Goal: Task Accomplishment & Management: Use online tool/utility

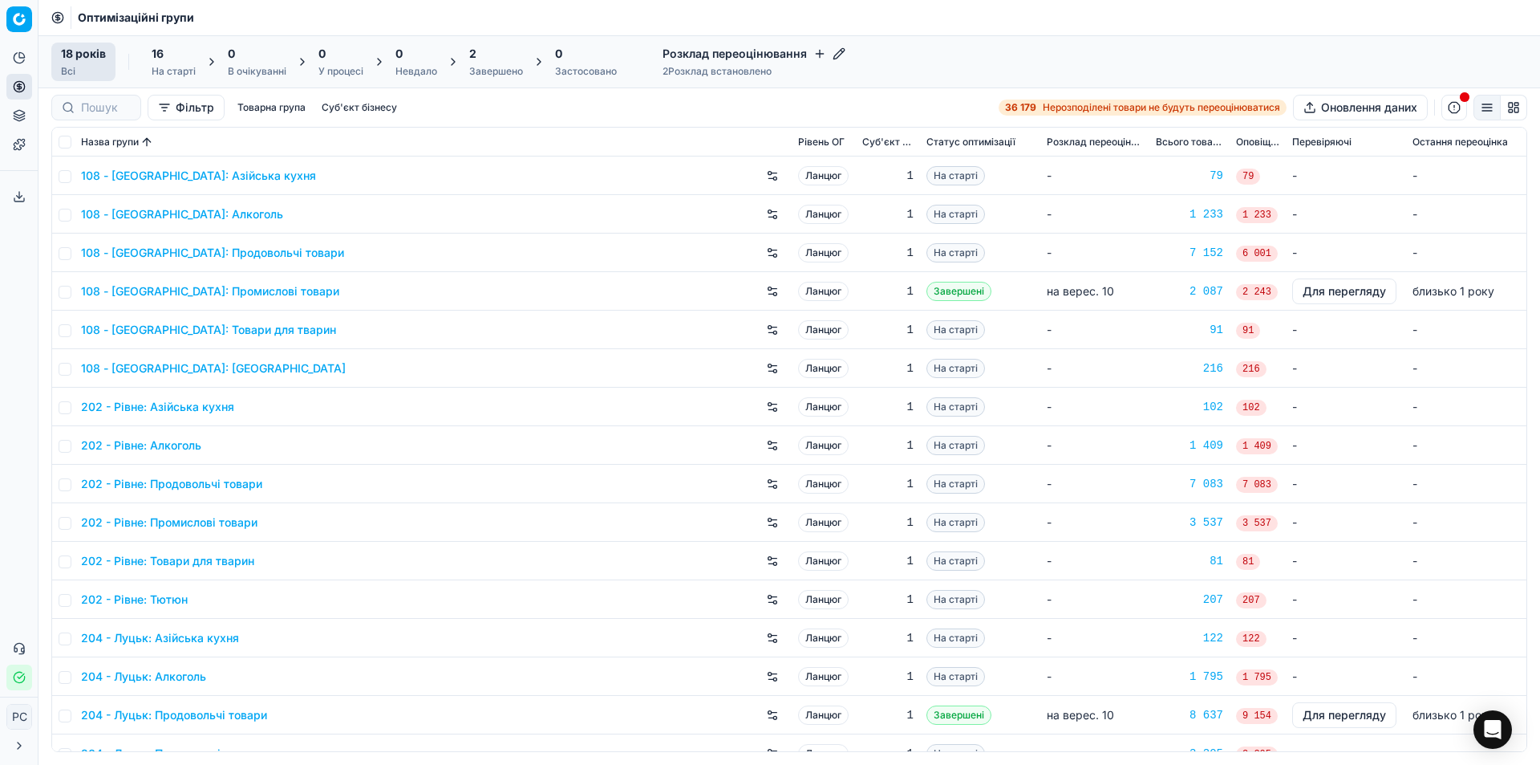
click at [927, 97] on div "Фільтр Товарна група Суб'єкт бізнесу 36 179 Нерозподілені товари не будуть пере…" at bounding box center [789, 108] width 1476 height 26
click at [1455, 107] on button "button" at bounding box center [1455, 108] width 26 height 26
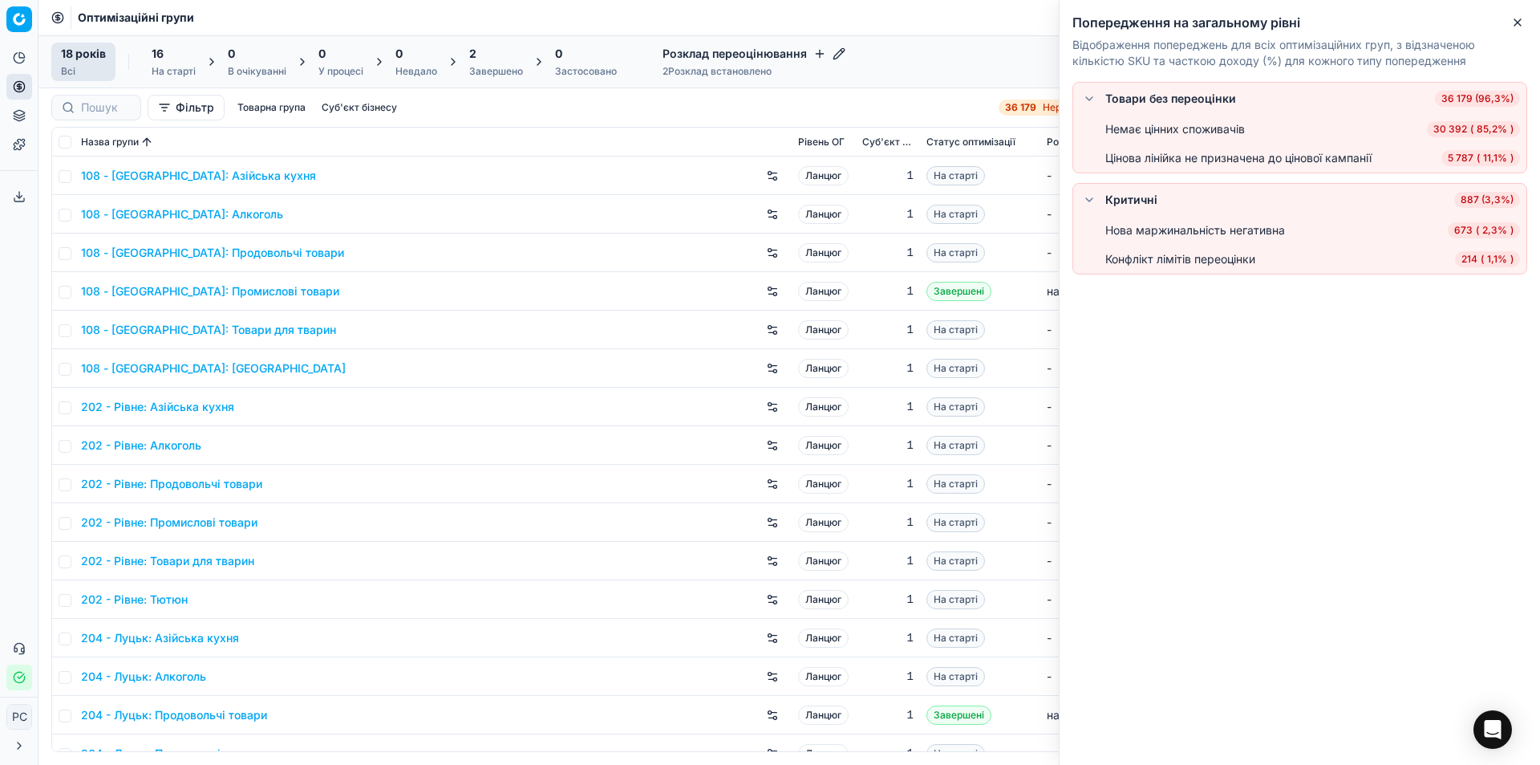
click at [607, 257] on div "108 - [GEOGRAPHIC_DATA]: Продовольчі товари" at bounding box center [433, 253] width 704 height 26
click at [1519, 26] on icon "button" at bounding box center [1517, 22] width 13 height 13
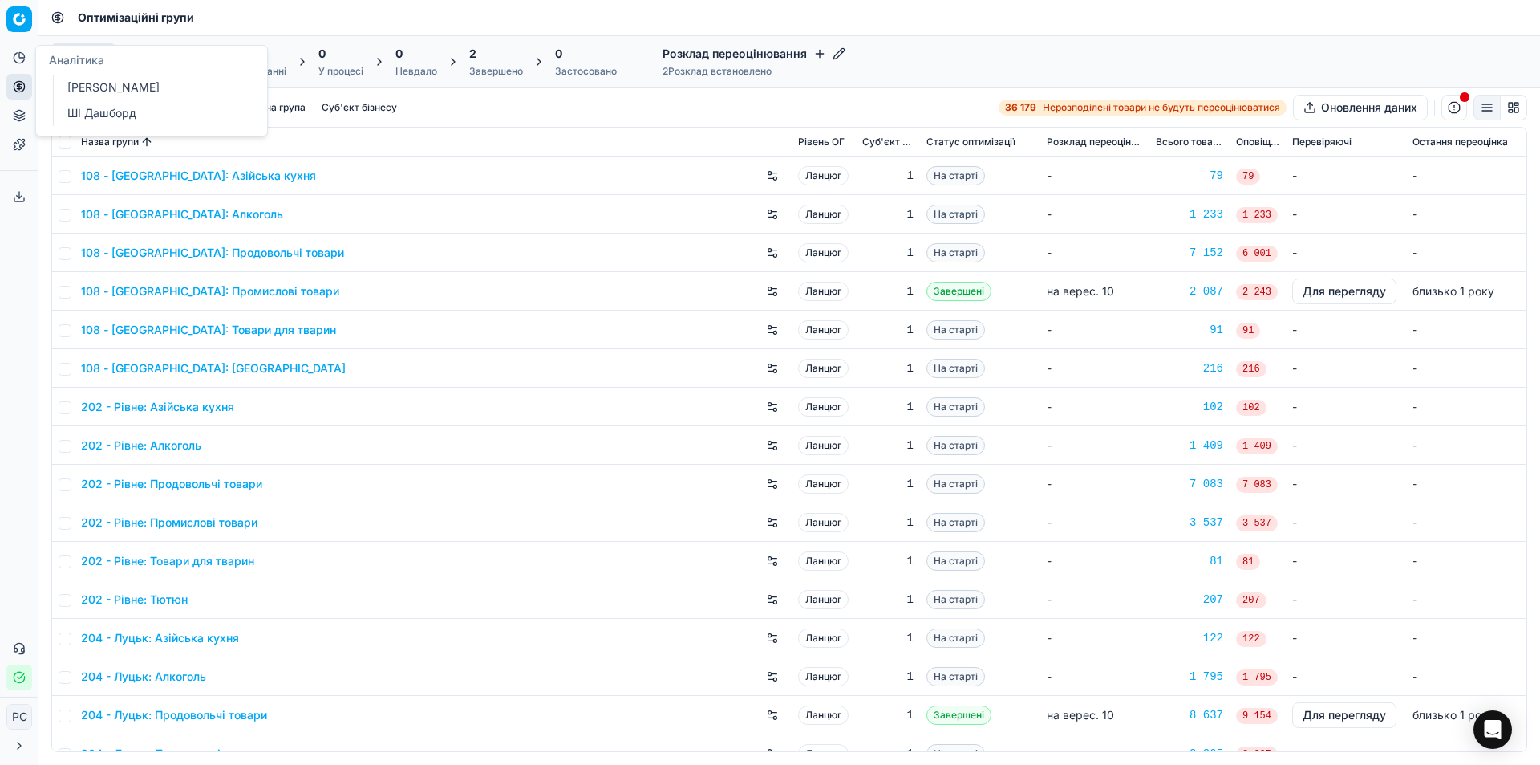
click at [16, 55] on icon at bounding box center [19, 57] width 13 height 13
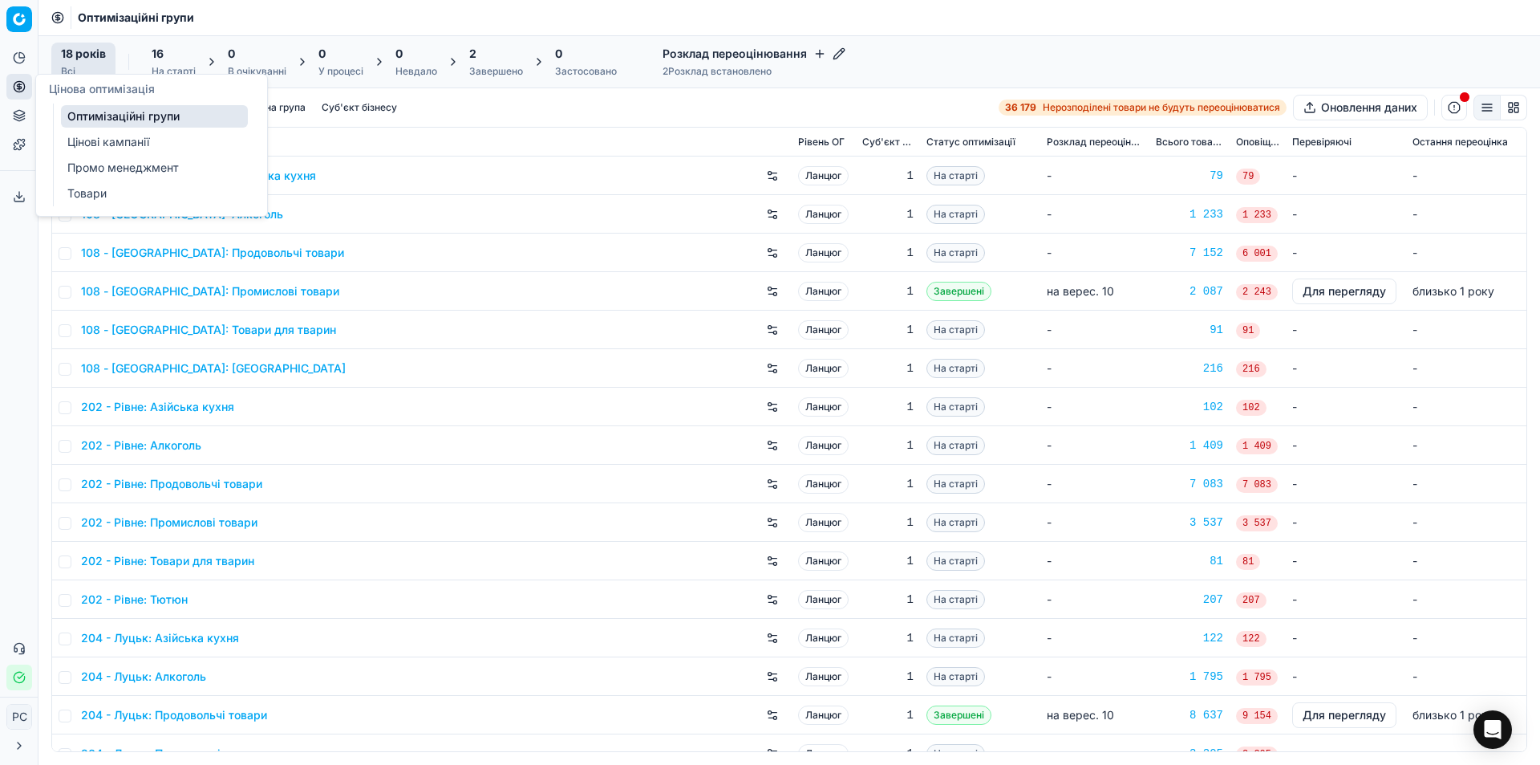
click at [18, 93] on button "Цінова оптимізація" at bounding box center [19, 87] width 26 height 26
click at [98, 143] on font "Цінові кампанії" at bounding box center [108, 142] width 82 height 14
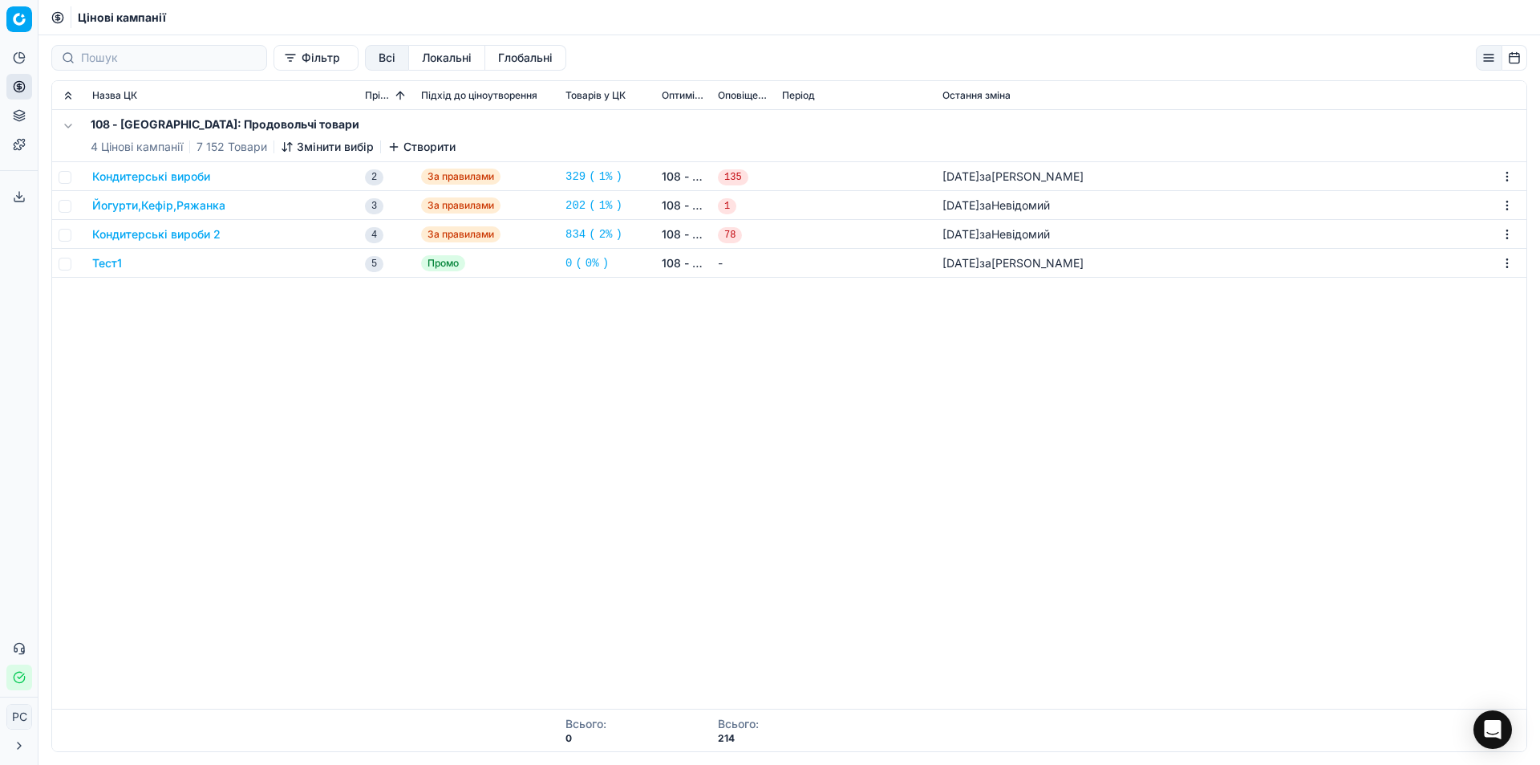
click at [114, 266] on font "Тест1" at bounding box center [107, 263] width 30 height 14
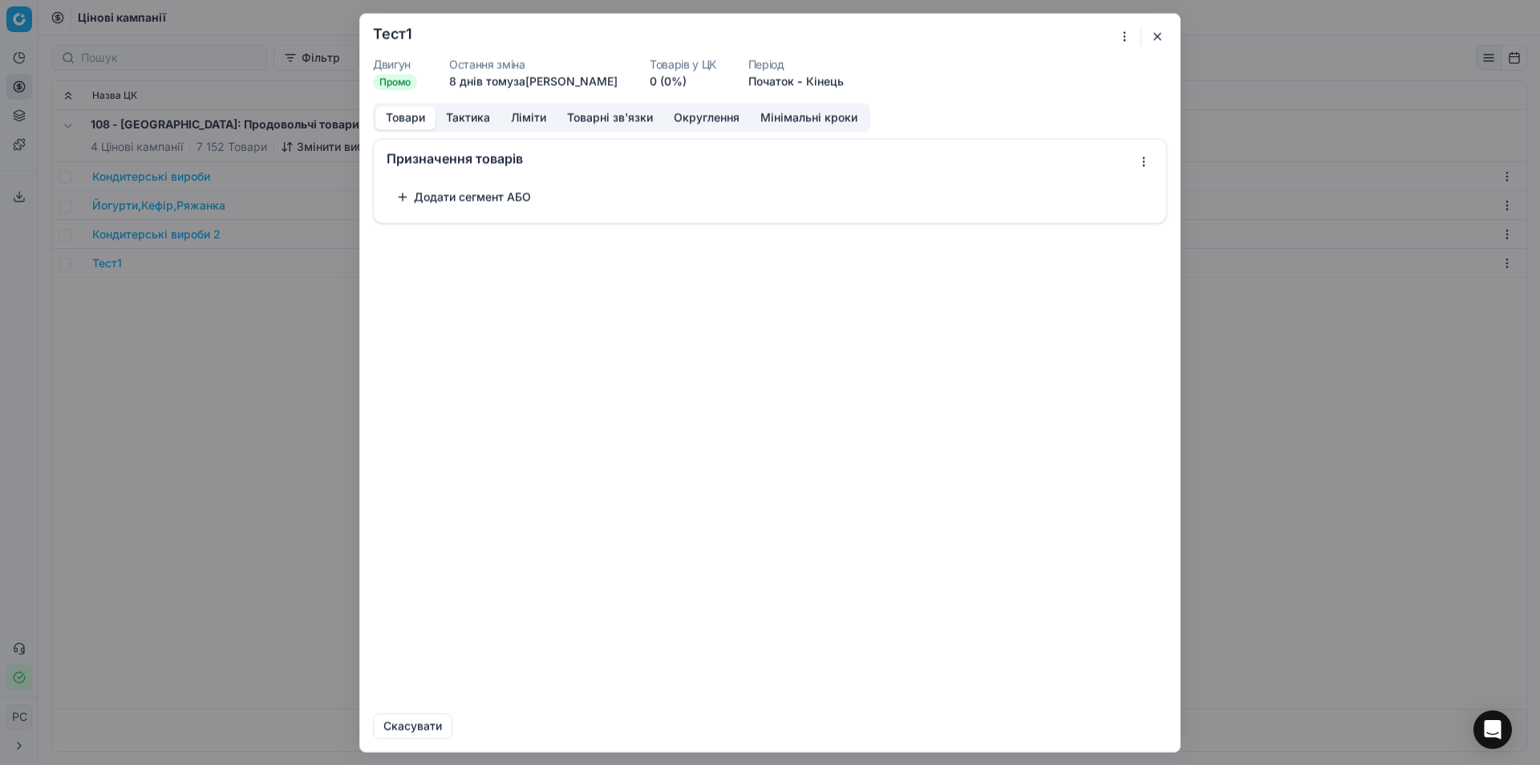
click at [413, 77] on span "Промо" at bounding box center [395, 82] width 44 height 16
click at [402, 83] on font "Промо" at bounding box center [394, 81] width 31 height 12
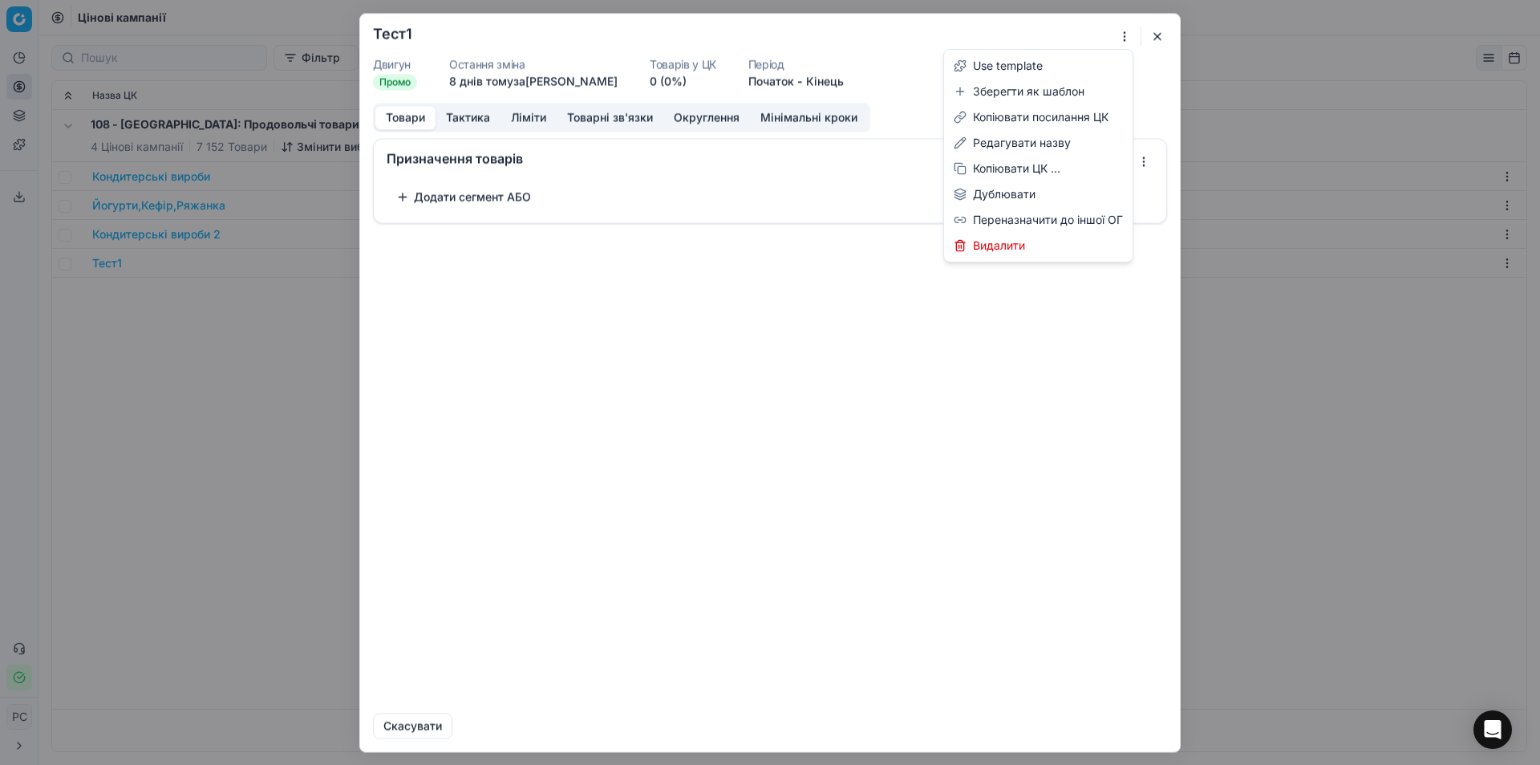
click at [1124, 36] on div "Ми зберігаємо налаштування ЦК. Будь ласка, зачекайте, це може зайняти кілька хв…" at bounding box center [770, 382] width 1540 height 765
click at [1028, 136] on font "Редагувати назву" at bounding box center [1022, 143] width 98 height 14
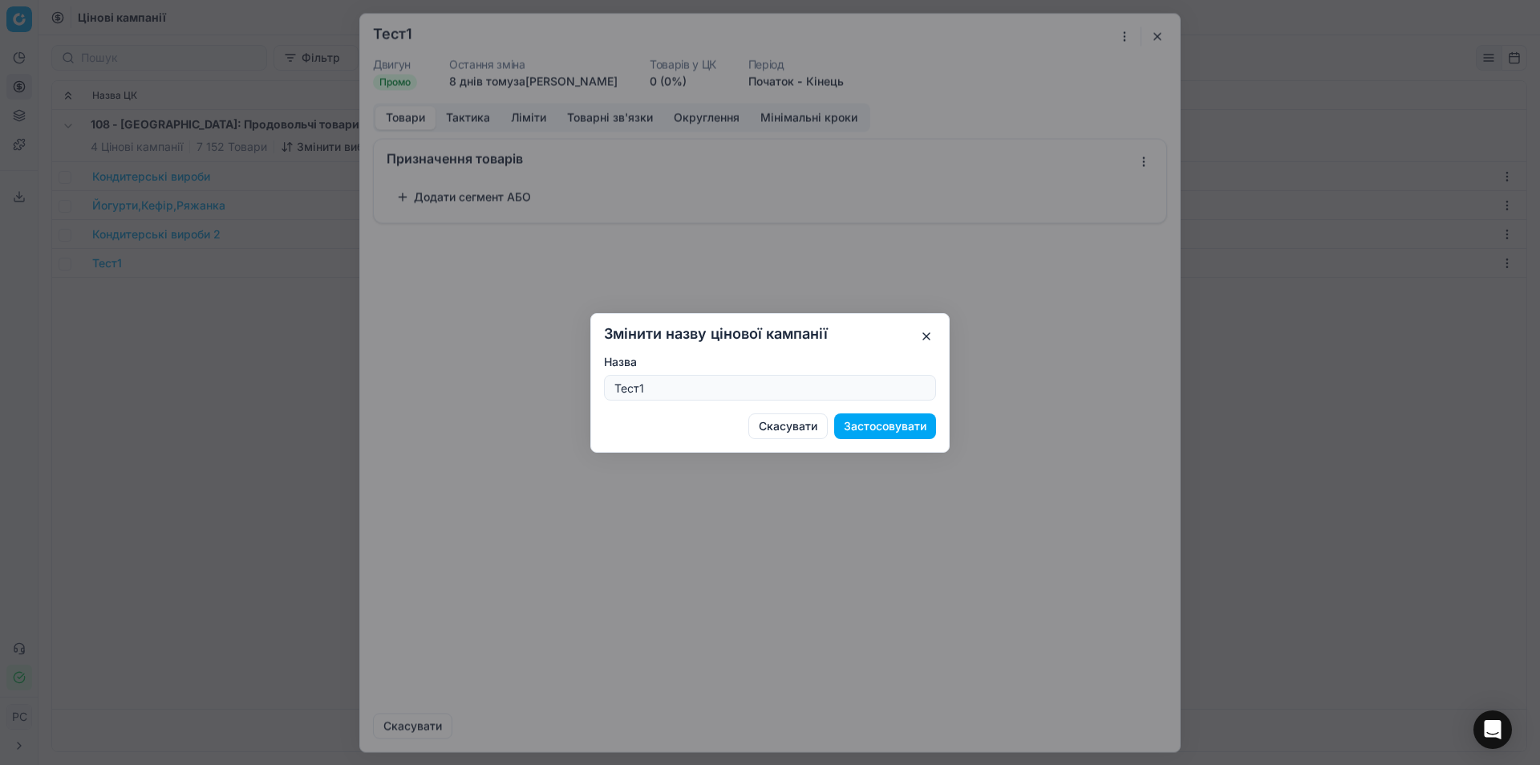
click at [936, 339] on div "Змінити назву цінової кампанії Назва Тест1 Скасувати Застосовувати" at bounding box center [769, 383] width 359 height 140
click at [928, 338] on button "button" at bounding box center [926, 336] width 19 height 19
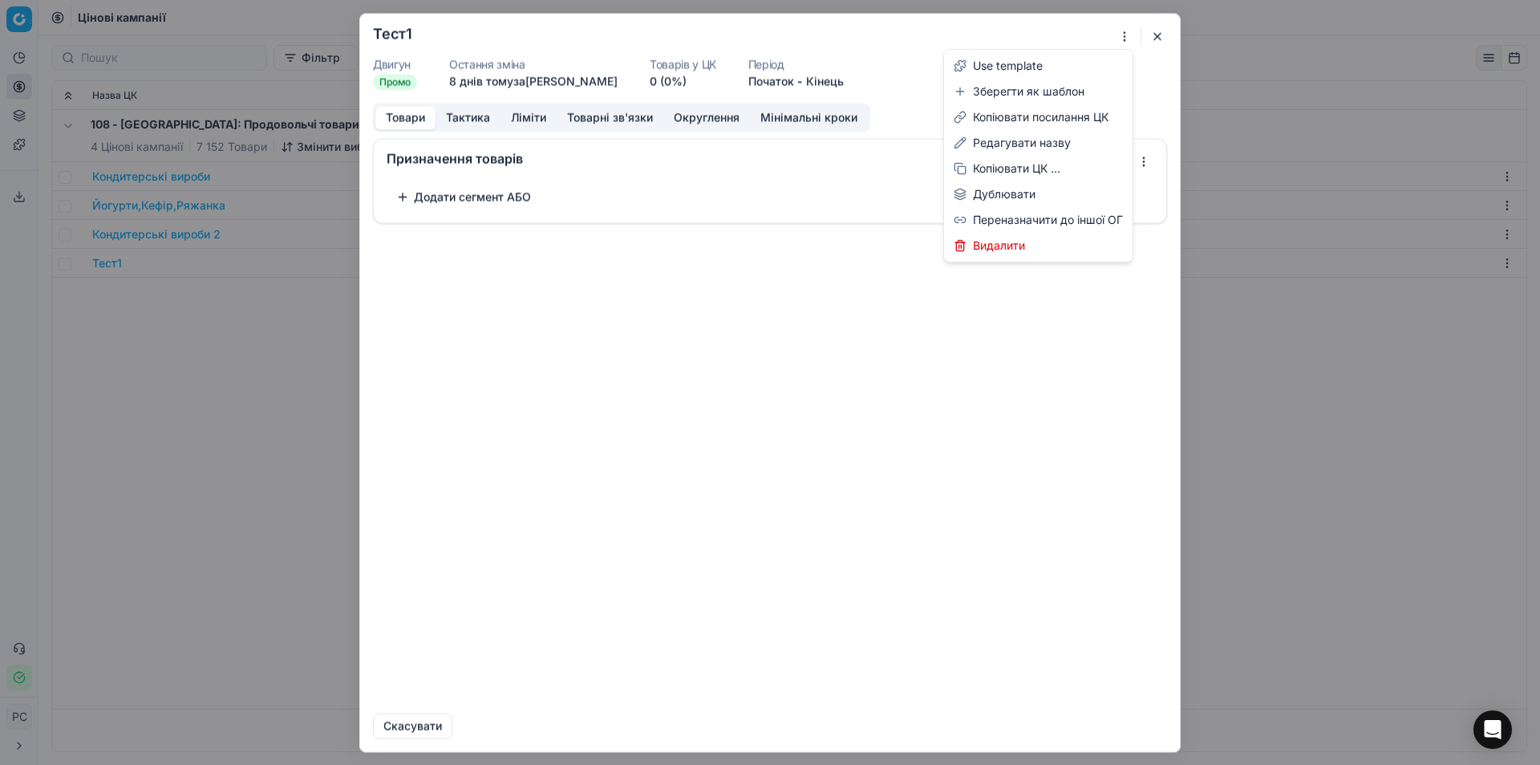
click at [1124, 36] on div "Ми зберігаємо налаштування ЦК. Будь ласка, зачекайте, це може зайняти кілька хв…" at bounding box center [770, 382] width 1540 height 765
click at [1003, 245] on font "Видалити" at bounding box center [999, 245] width 52 height 14
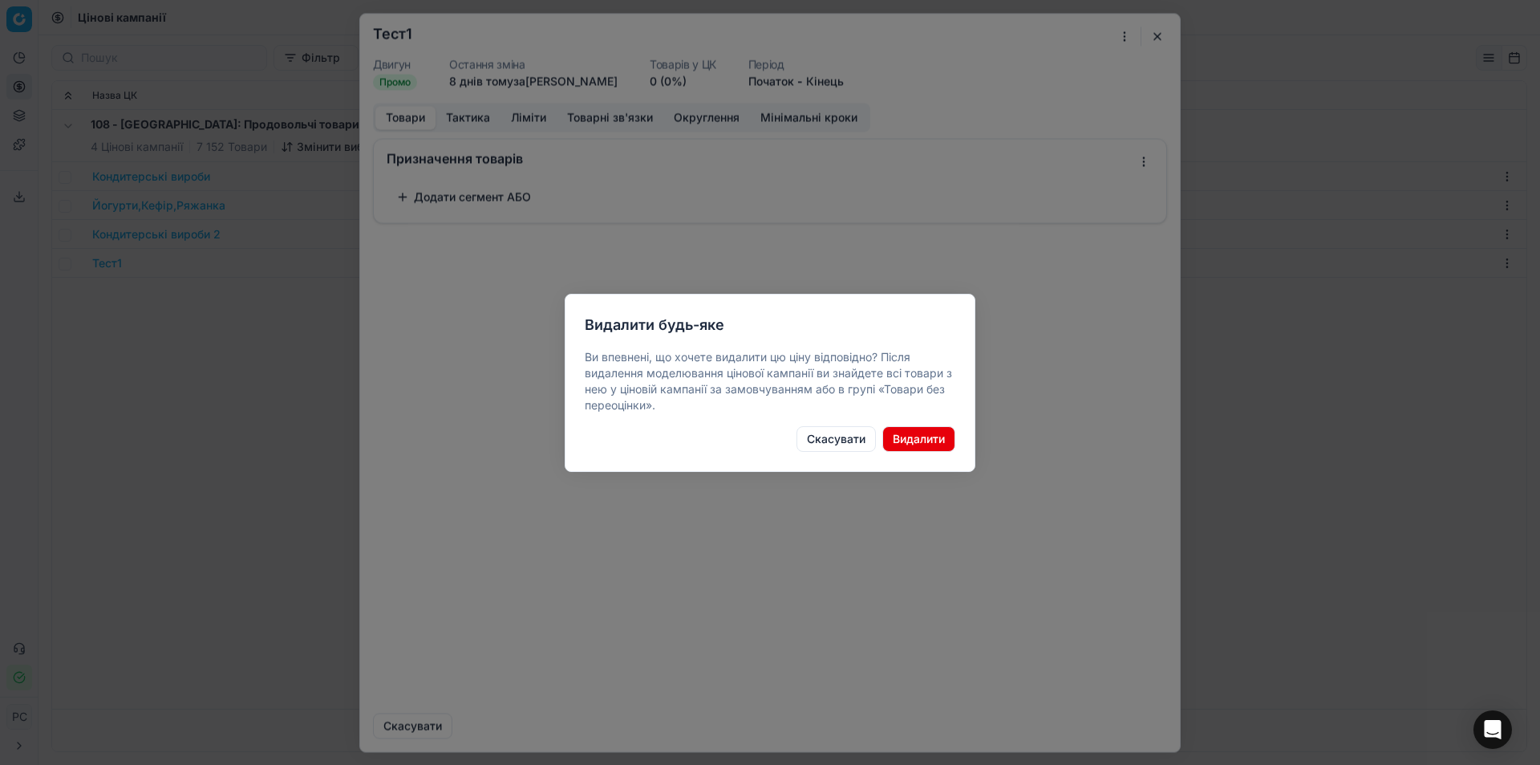
click at [929, 441] on font "Видалити" at bounding box center [919, 439] width 52 height 14
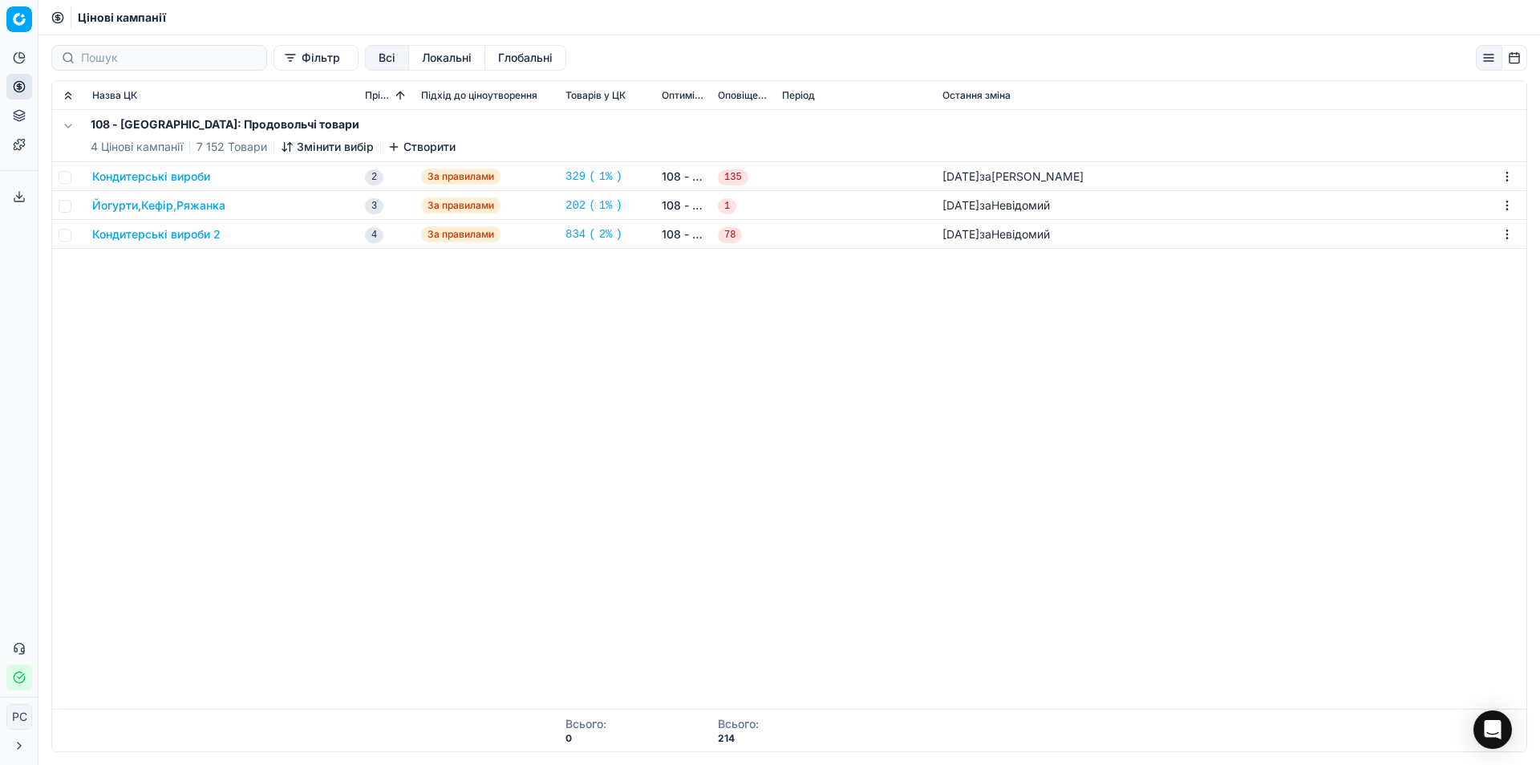
click at [130, 172] on font "Кондитерські вироби" at bounding box center [151, 176] width 118 height 14
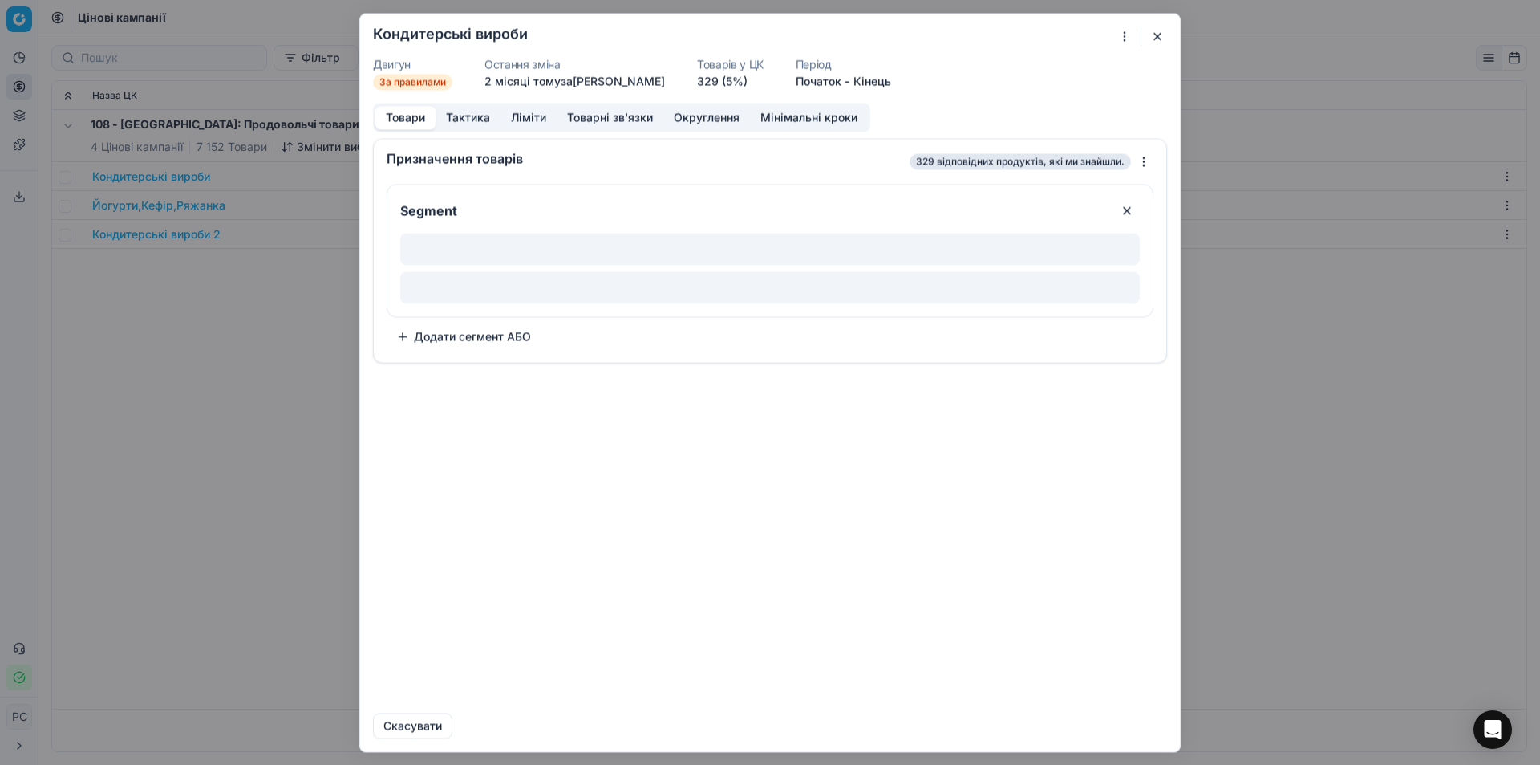
click at [416, 85] on font "За правилами" at bounding box center [412, 81] width 67 height 12
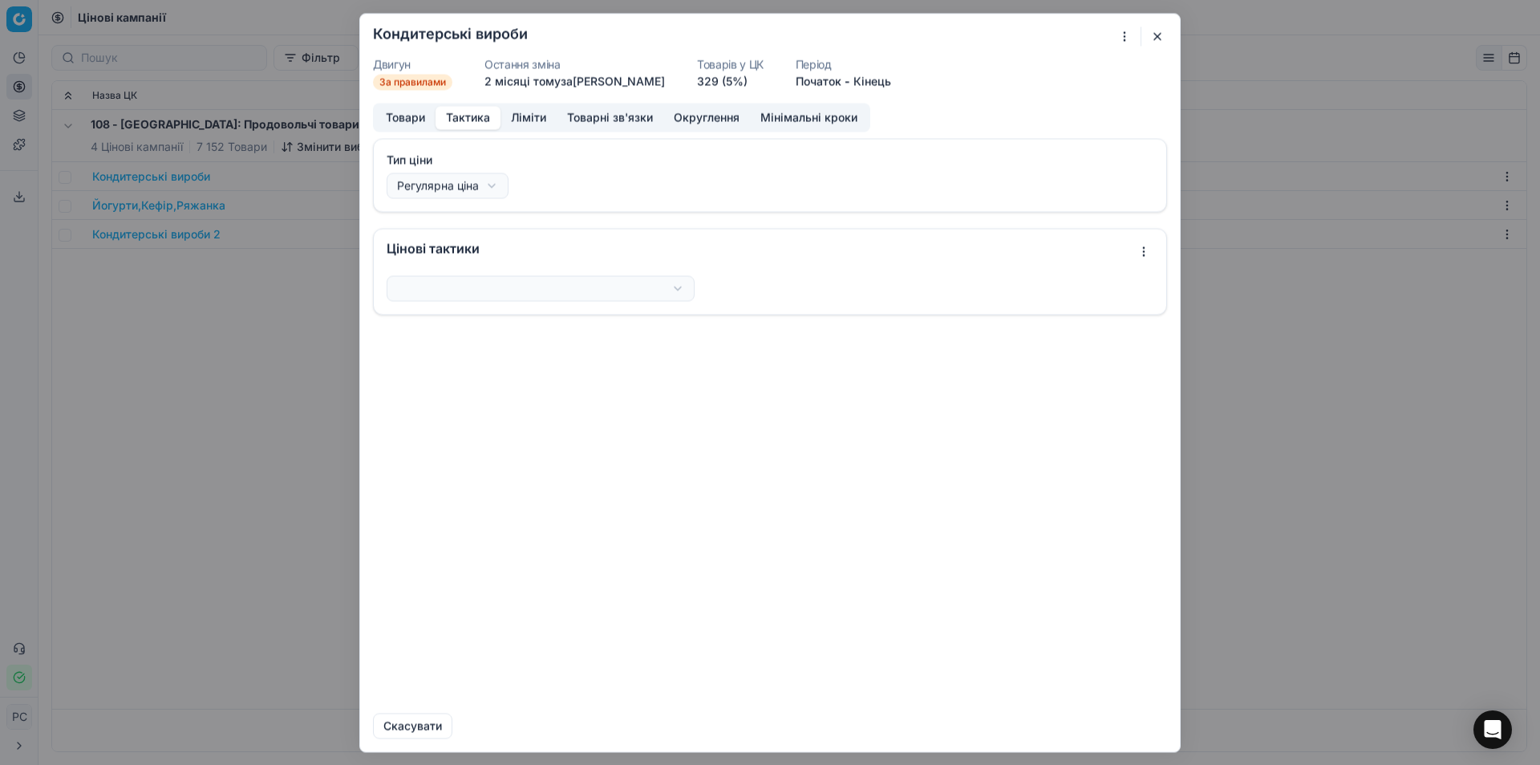
click at [473, 117] on font "Тактика" at bounding box center [468, 117] width 44 height 14
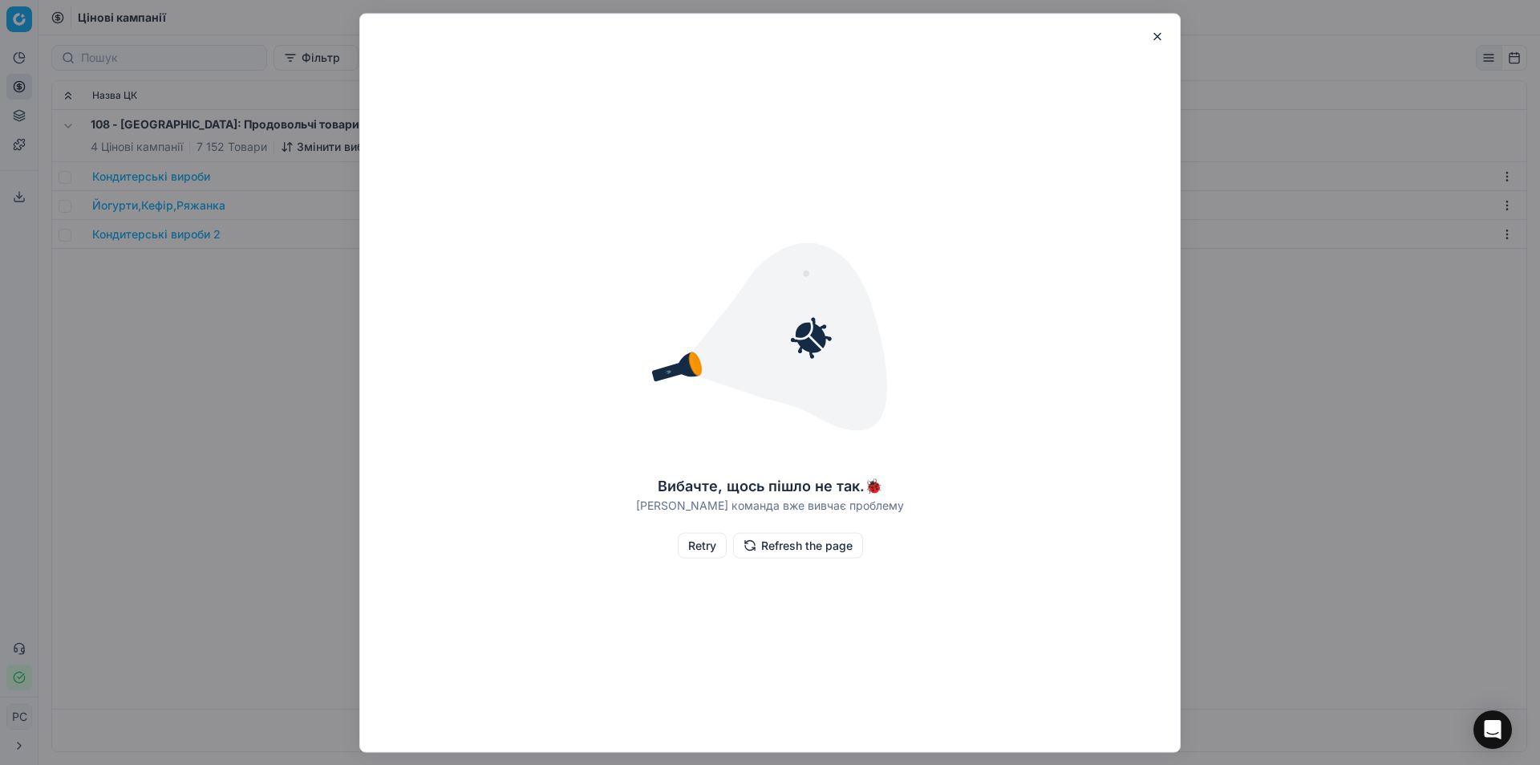
click at [1160, 46] on button "button" at bounding box center [1157, 35] width 19 height 19
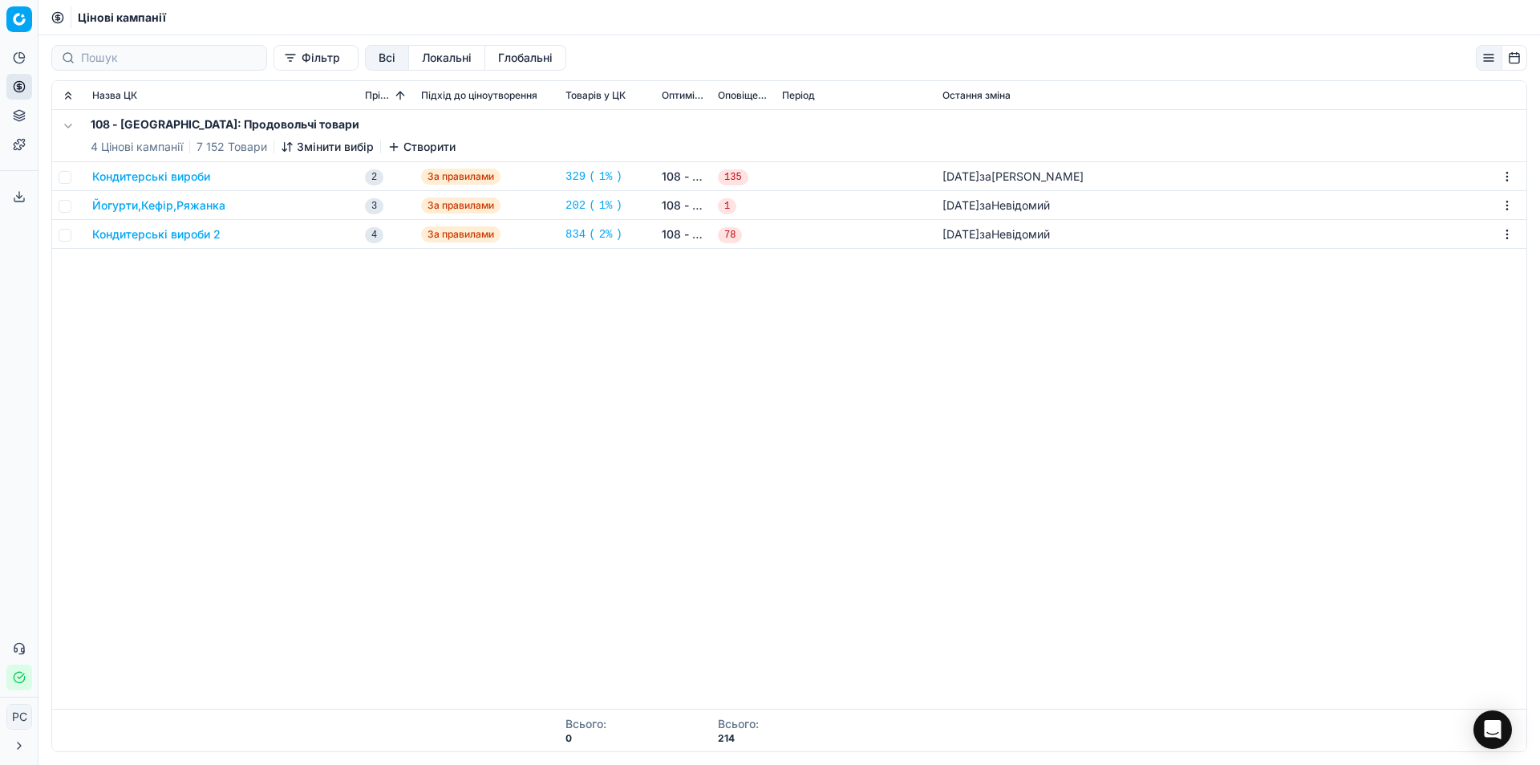
click at [494, 100] on font "Підхід до ціноутворення" at bounding box center [479, 95] width 116 height 12
drag, startPoint x: 387, startPoint y: 108, endPoint x: 382, endPoint y: 96, distance: 13.0
click at [386, 108] on th "Пріоритет" at bounding box center [387, 95] width 56 height 29
click at [381, 95] on font "Пріоритет" at bounding box center [388, 95] width 47 height 12
click at [379, 51] on font "Всі" at bounding box center [387, 58] width 17 height 14
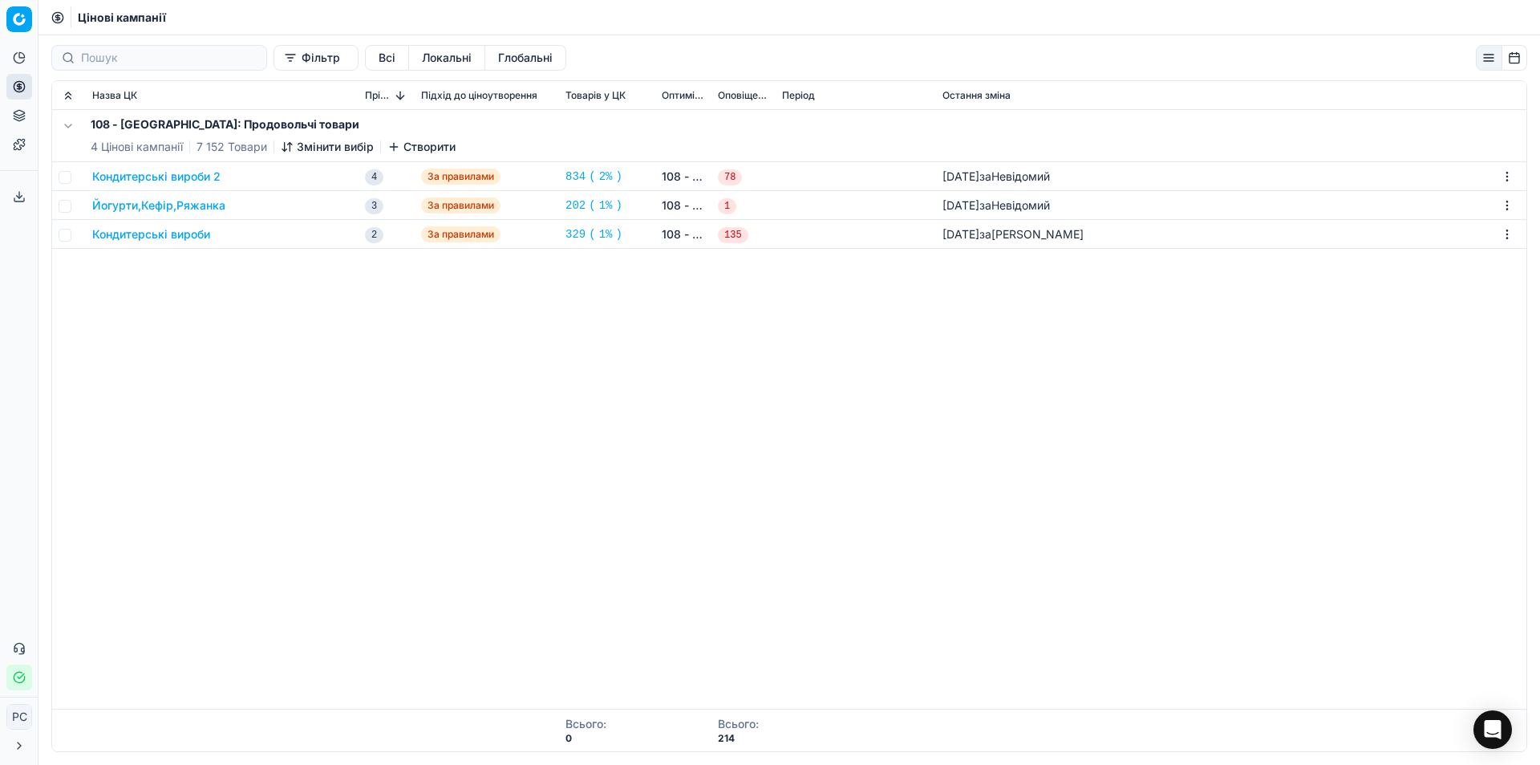
click at [422, 56] on font "Локальні" at bounding box center [447, 58] width 50 height 14
click at [499, 55] on font "Глобальні" at bounding box center [525, 58] width 55 height 14
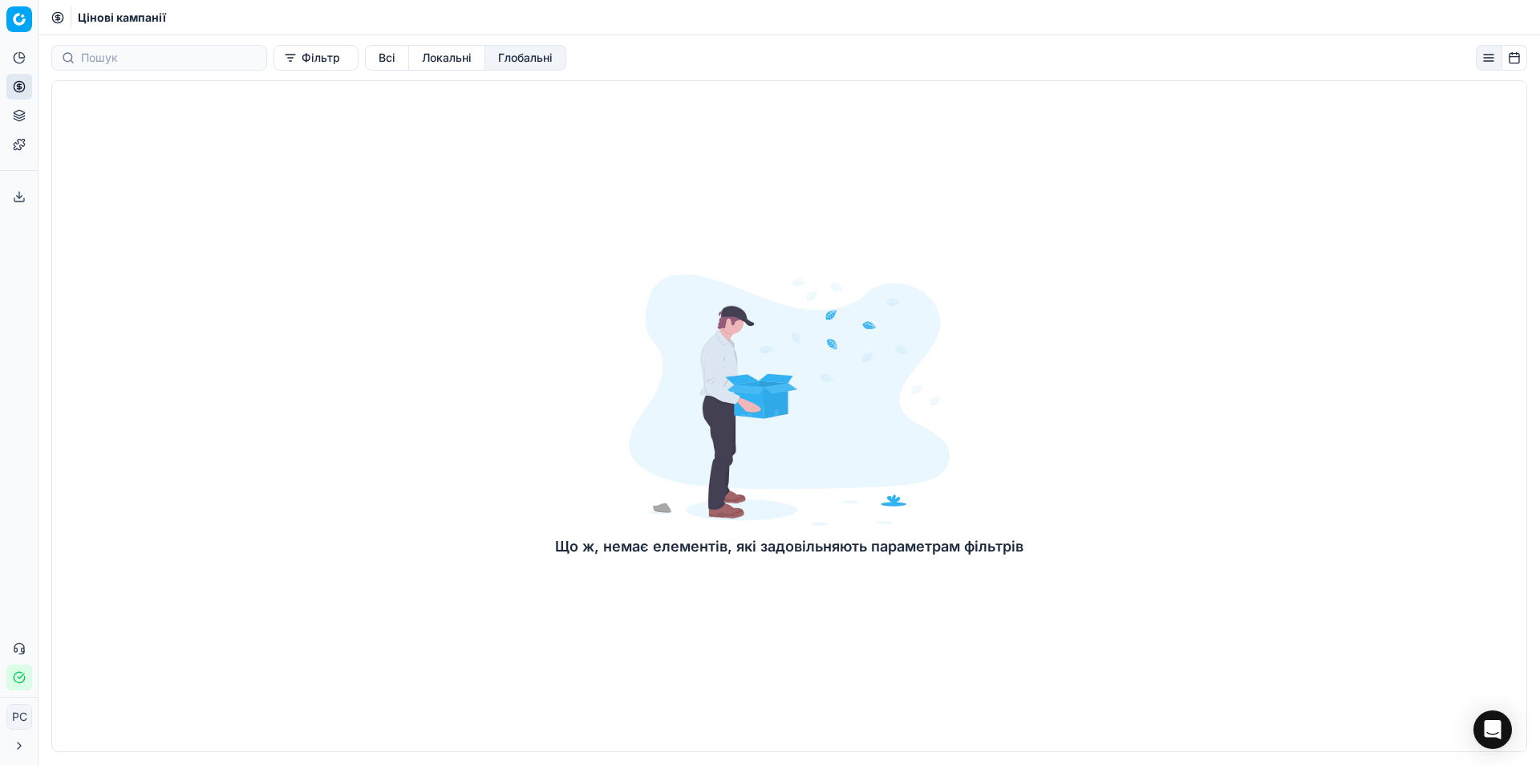
click at [379, 51] on font "Всі" at bounding box center [387, 58] width 17 height 14
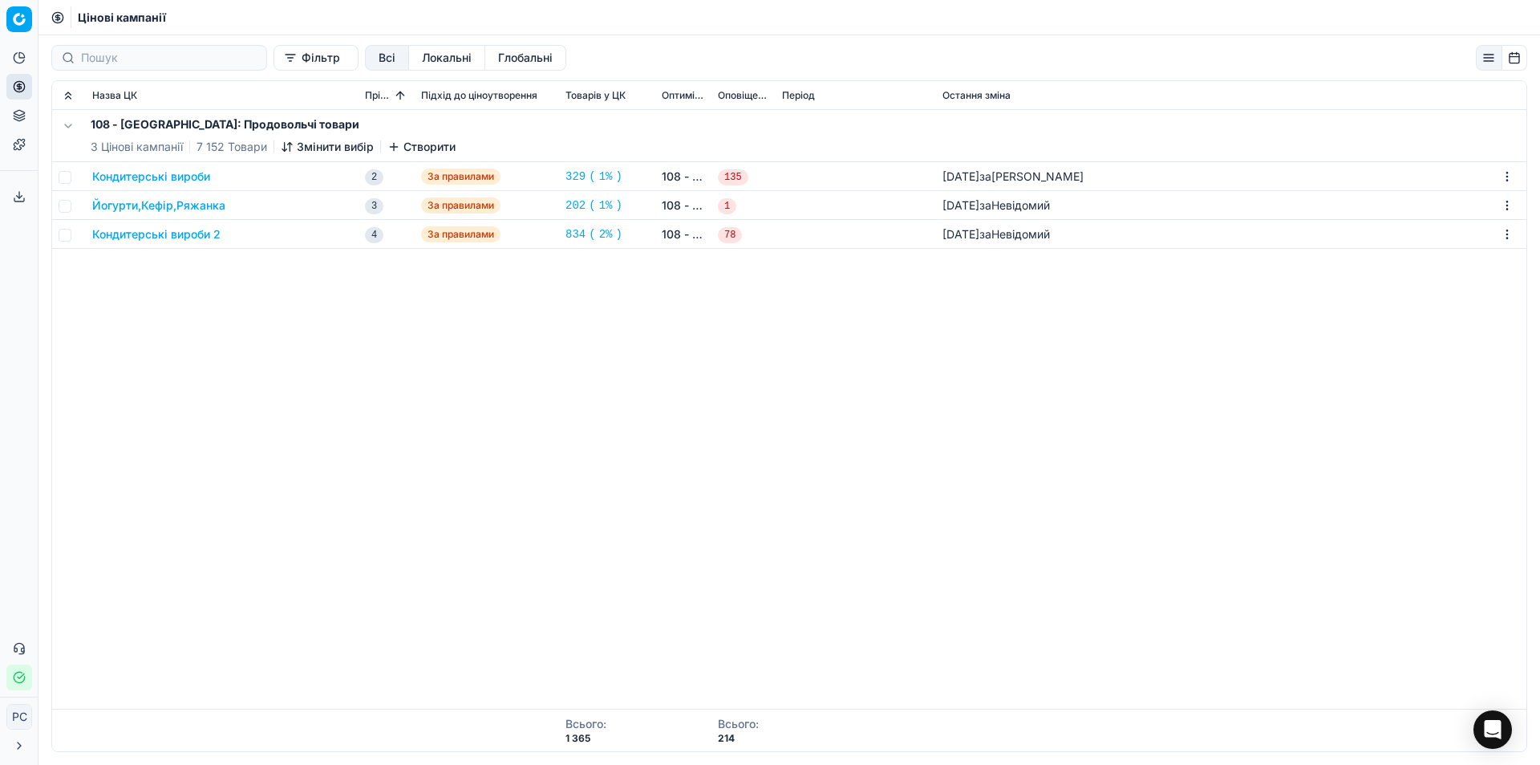
click at [427, 61] on font "Локальні" at bounding box center [447, 58] width 50 height 14
click at [181, 181] on font "Кондитерські вироби" at bounding box center [151, 176] width 118 height 14
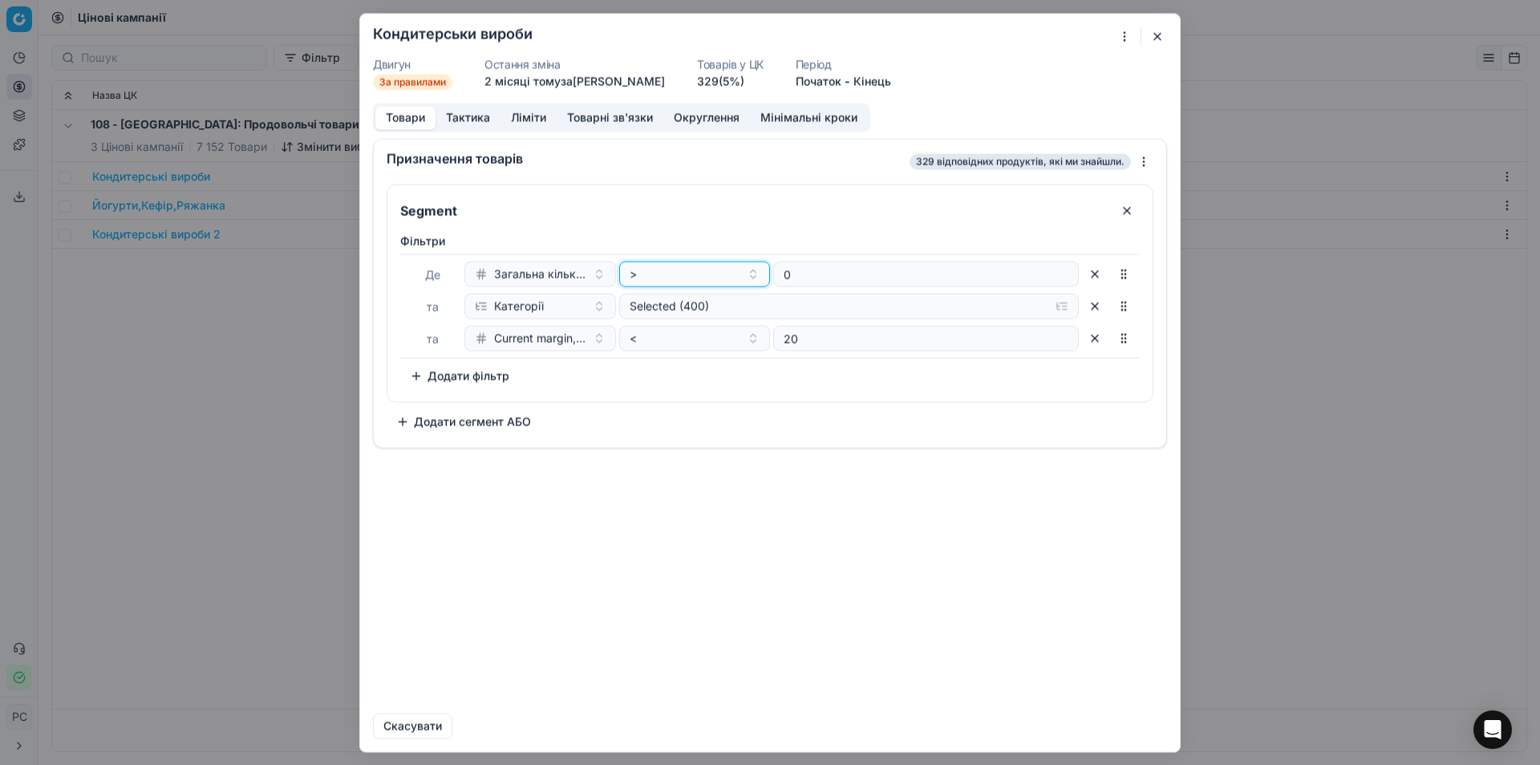
click at [664, 274] on div ">" at bounding box center [686, 274] width 112 height 16
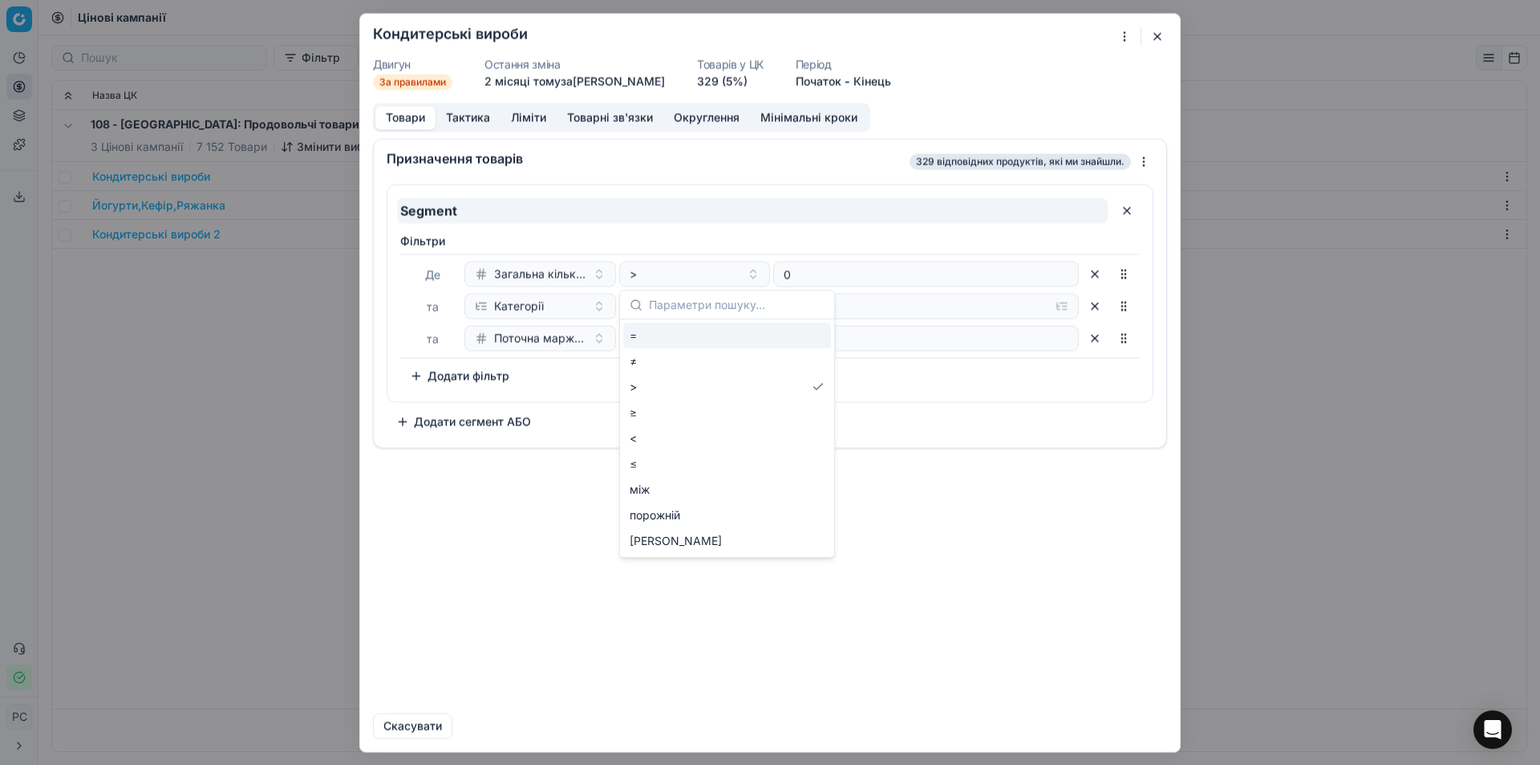
click at [667, 221] on input "Segment" at bounding box center [752, 210] width 711 height 26
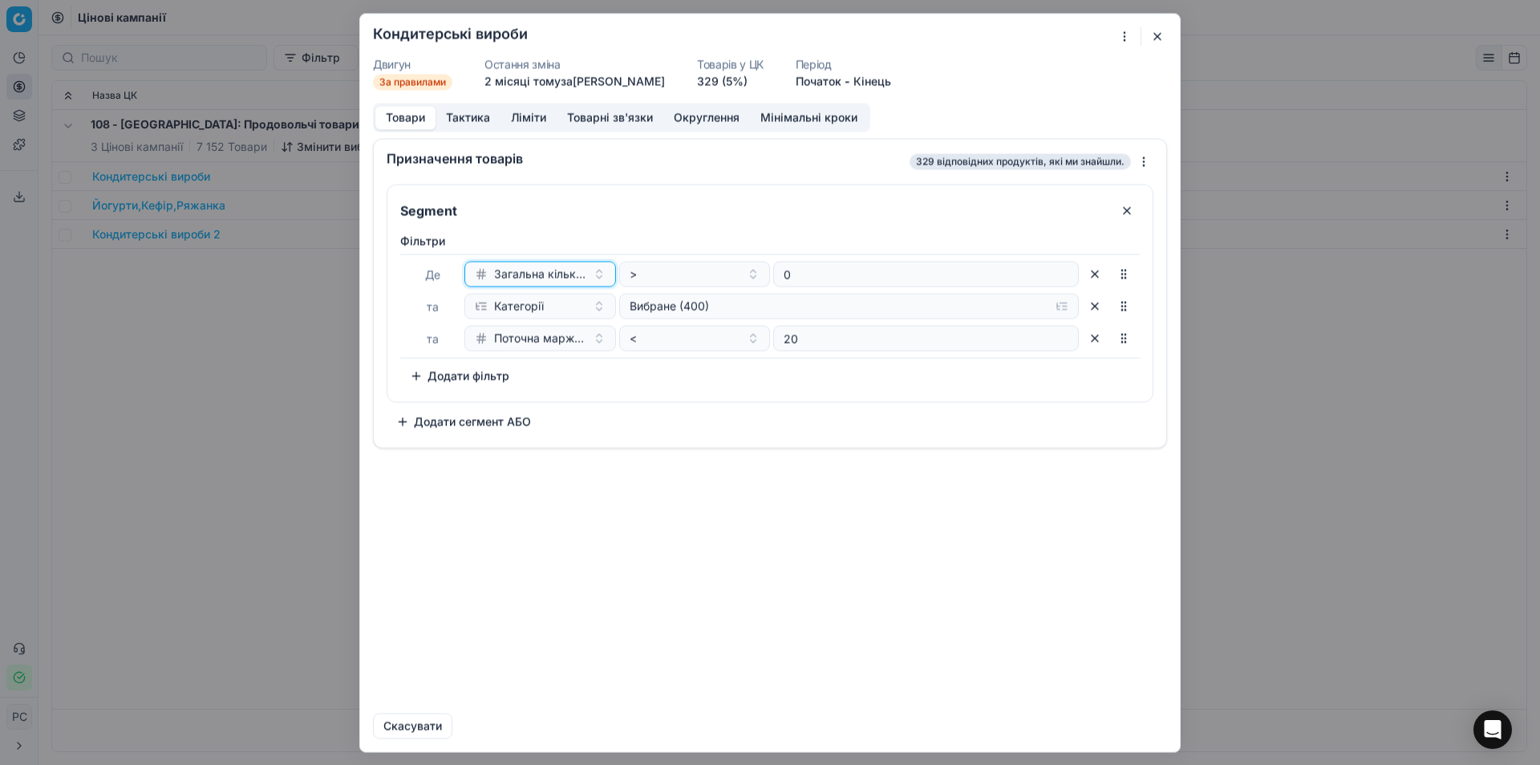
click at [593, 278] on button "Загальна кількість на складі" at bounding box center [540, 274] width 152 height 26
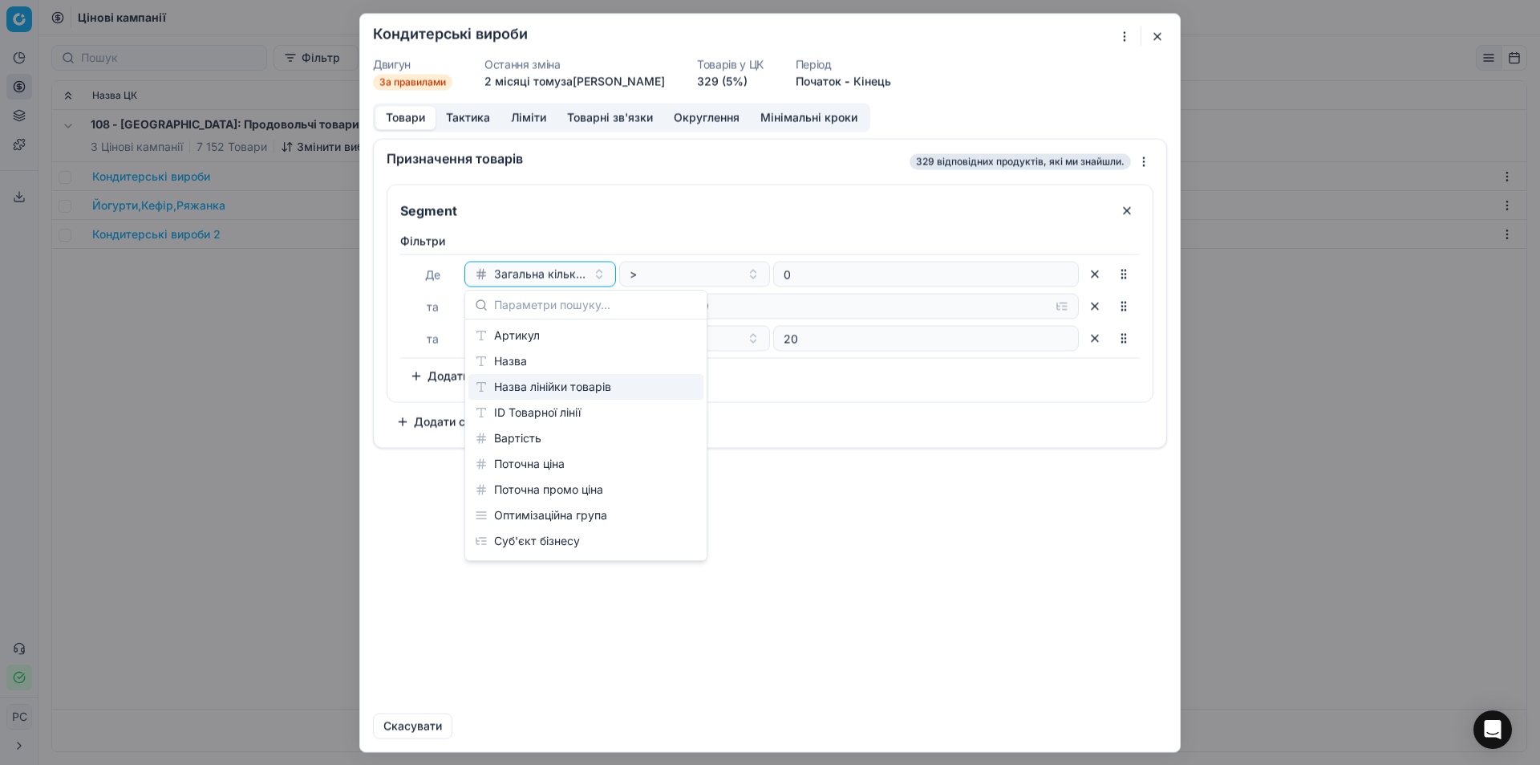
click at [566, 383] on font "Назва лінійки товарів" at bounding box center [552, 386] width 117 height 14
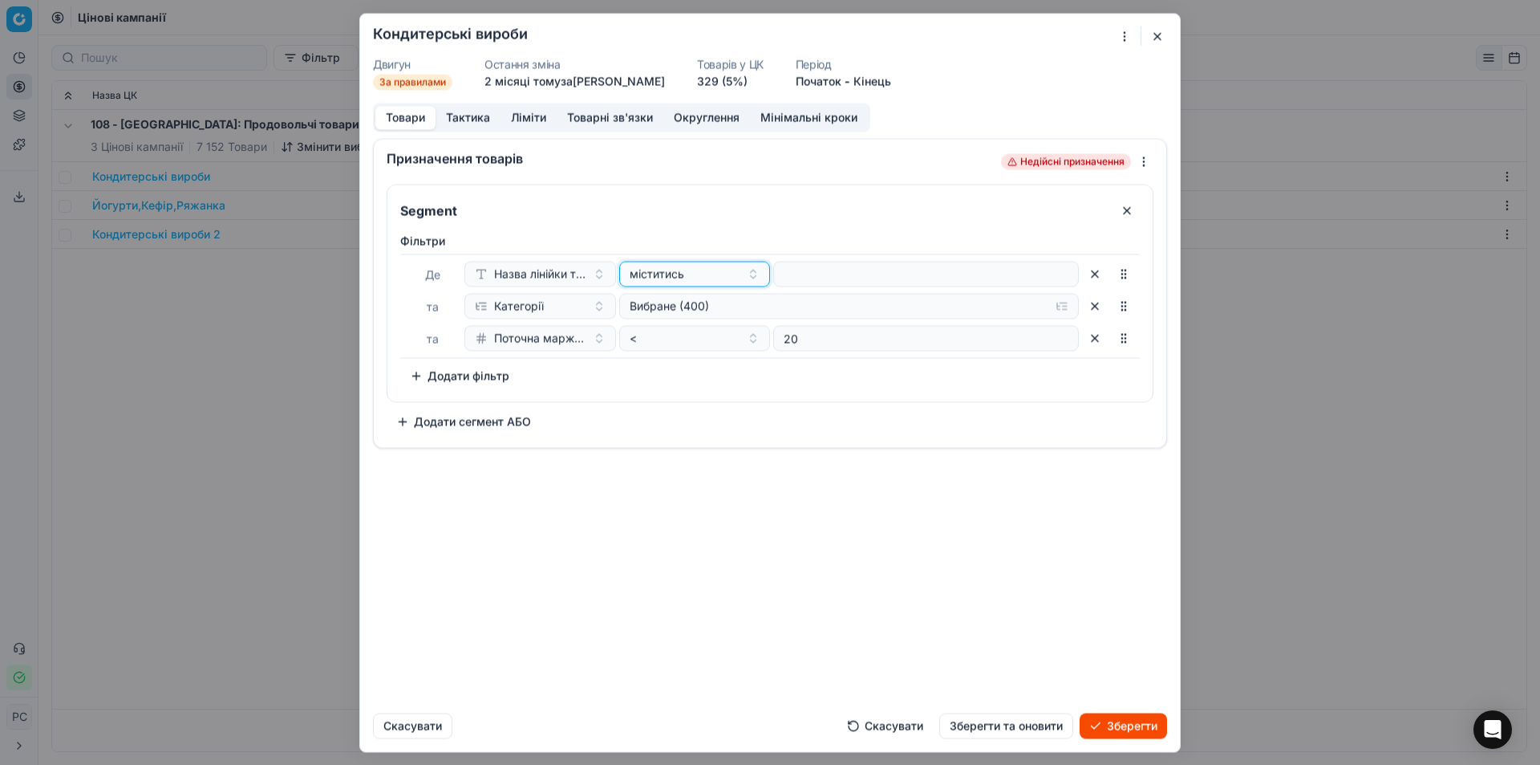
click at [710, 274] on div "міститись" at bounding box center [686, 274] width 112 height 16
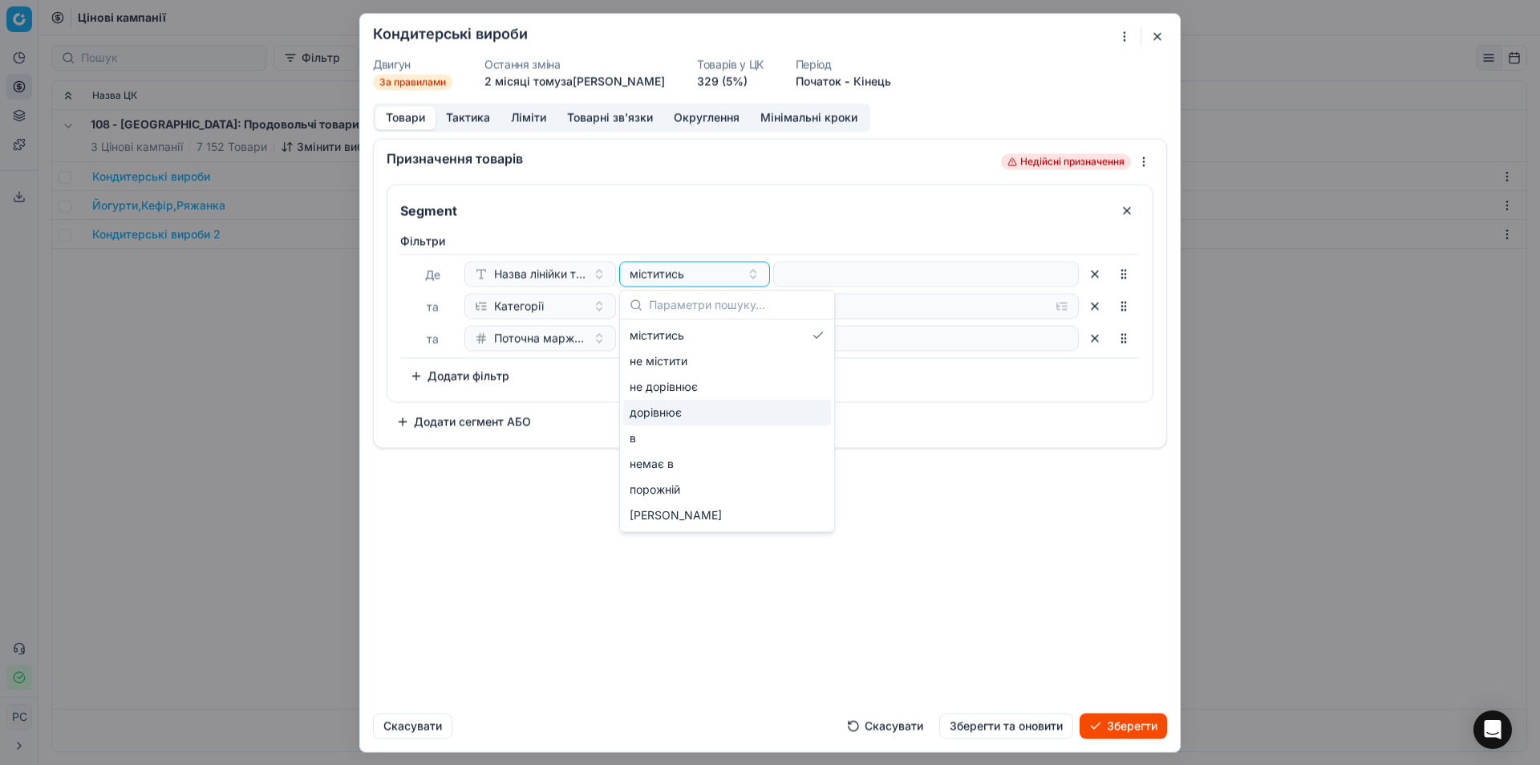
click at [671, 408] on font "дорівнює" at bounding box center [656, 412] width 52 height 14
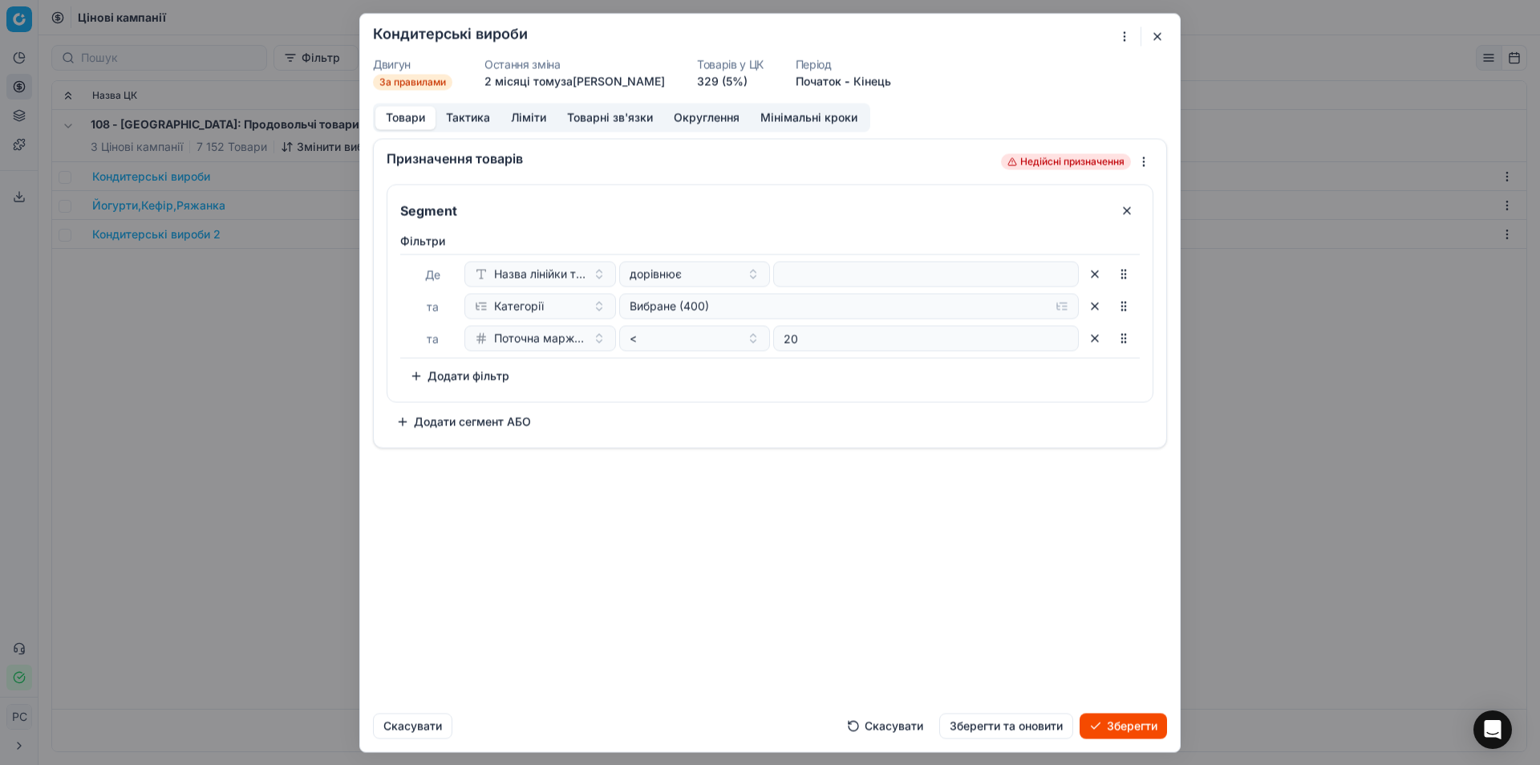
click at [859, 280] on input at bounding box center [926, 274] width 291 height 24
click at [1053, 273] on input at bounding box center [926, 274] width 291 height 24
type input "к"
type input "т"
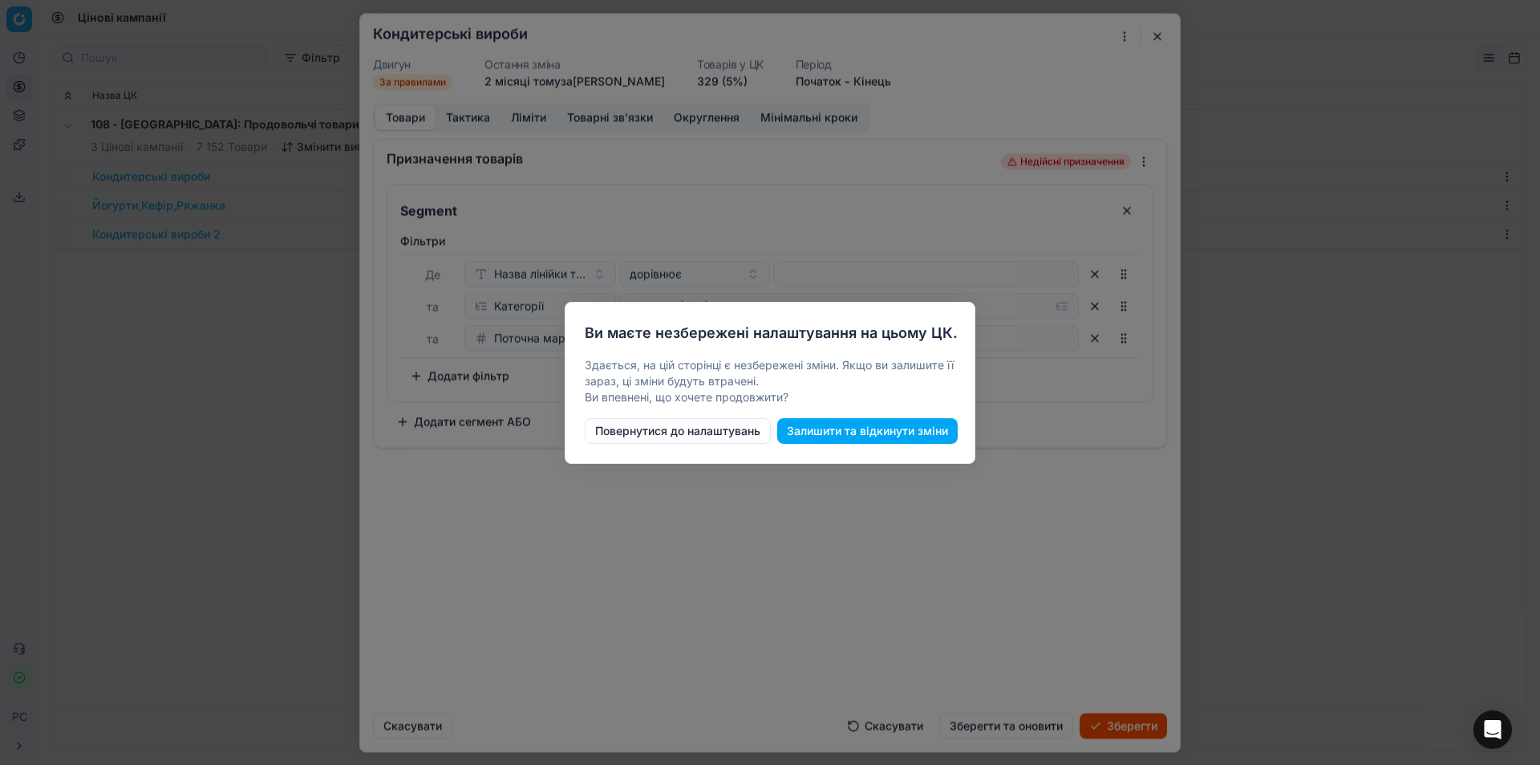
click at [866, 432] on button "Залишити та відкинути зміни" at bounding box center [867, 431] width 181 height 26
